Goal: Information Seeking & Learning: Understand process/instructions

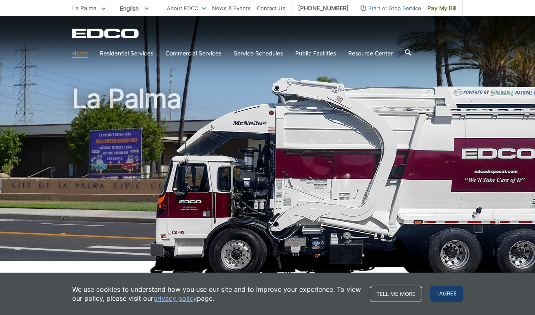
click at [438, 299] on span "I agree" at bounding box center [447, 294] width 33 height 16
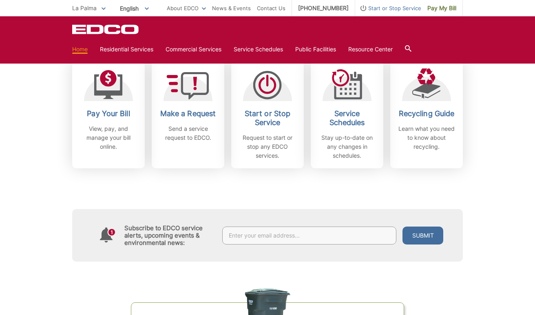
scroll to position [240, 0]
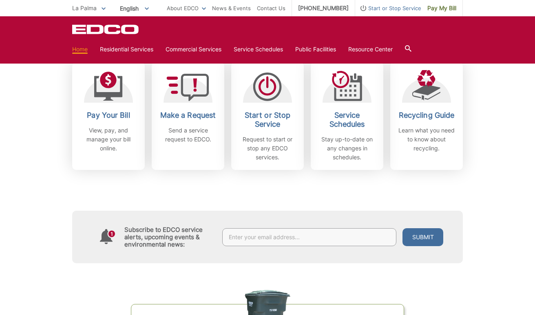
click at [325, 198] on div "Subscribe to EDCO service alerts, upcoming events & environmental news: Submit" at bounding box center [267, 216] width 391 height 93
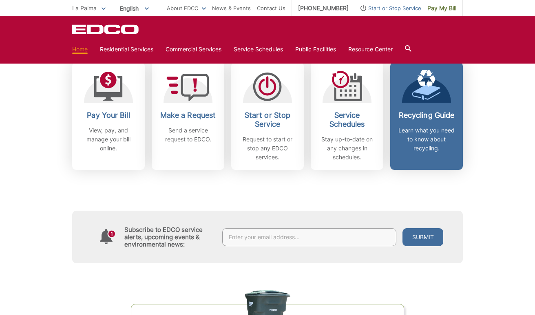
click at [439, 113] on h2 "Recycling Guide" at bounding box center [427, 115] width 60 height 9
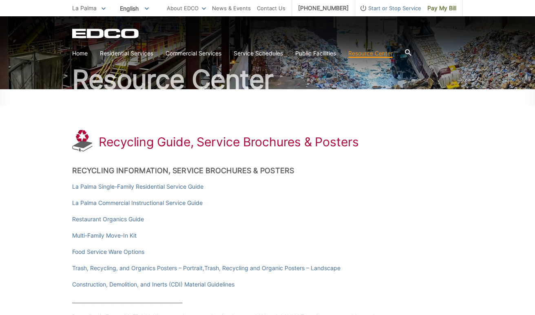
scroll to position [60, 0]
